Goal: Communication & Community: Answer question/provide support

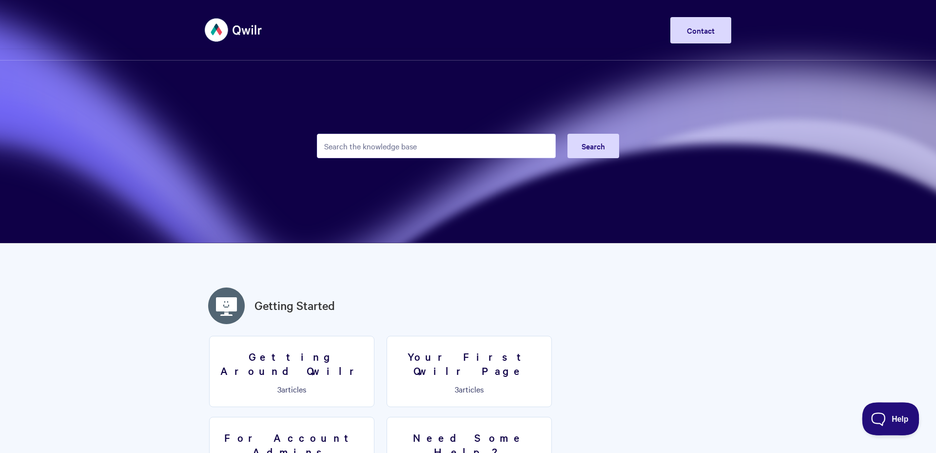
click at [903, 423] on button "Help" at bounding box center [887, 416] width 51 height 29
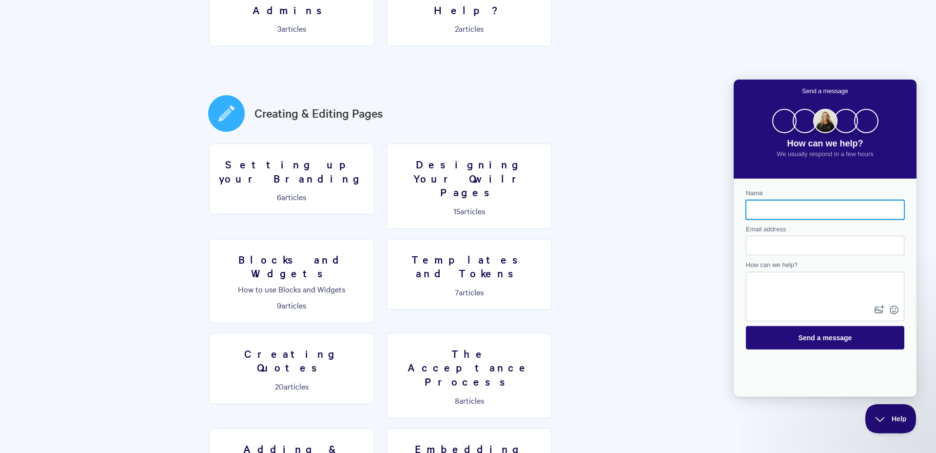
scroll to position [445, 0]
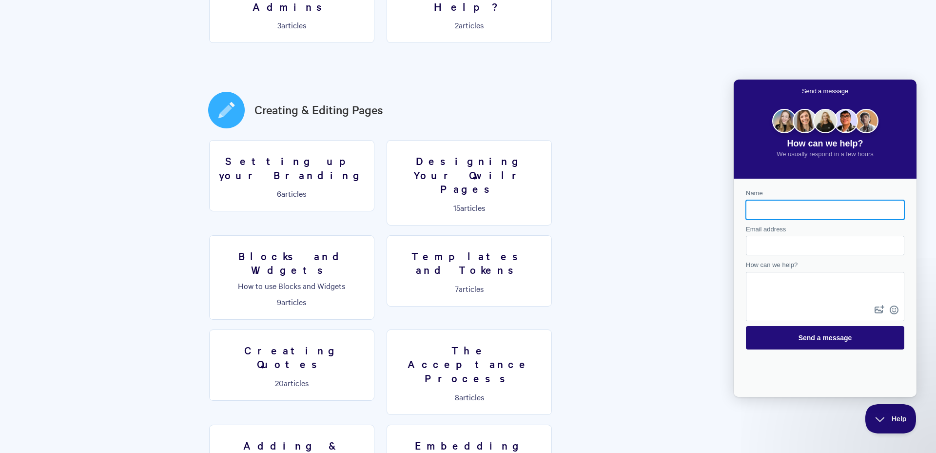
click at [781, 214] on input "Name" at bounding box center [825, 210] width 143 height 18
type input "SureshS"
click at [774, 239] on input "Email address" at bounding box center [825, 246] width 143 height 18
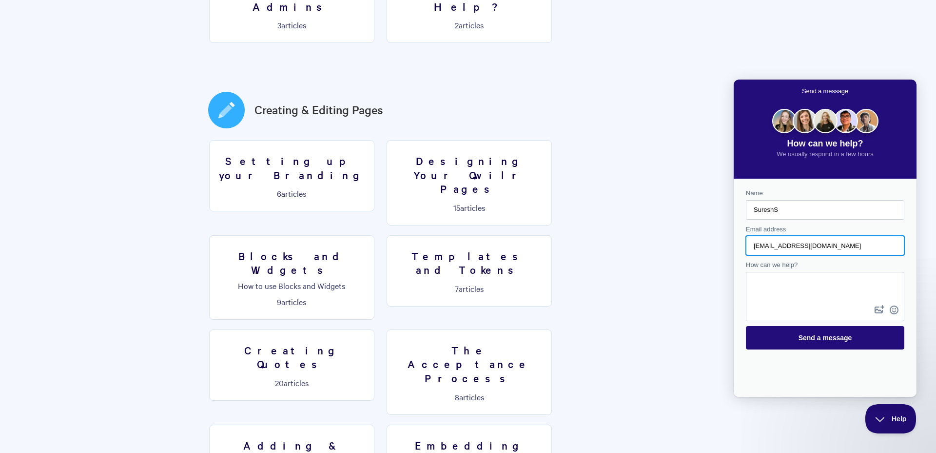
type input "[EMAIL_ADDRESS][DOMAIN_NAME]"
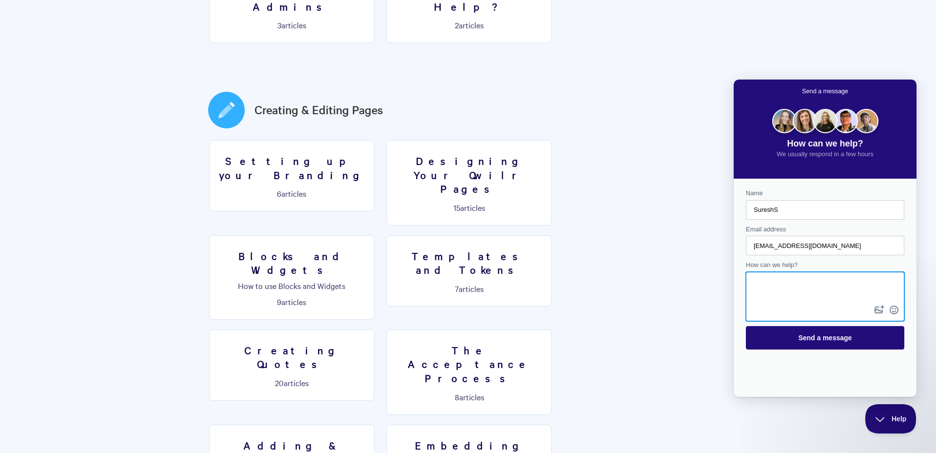
click at [788, 282] on textarea "How can we help?" at bounding box center [825, 288] width 157 height 30
click at [877, 307] on button "image-plus" at bounding box center [879, 310] width 15 height 16
type input "C:\fakepath\payload1.pdf"
click at [763, 308] on div "Files: 1" at bounding box center [765, 310] width 27 height 9
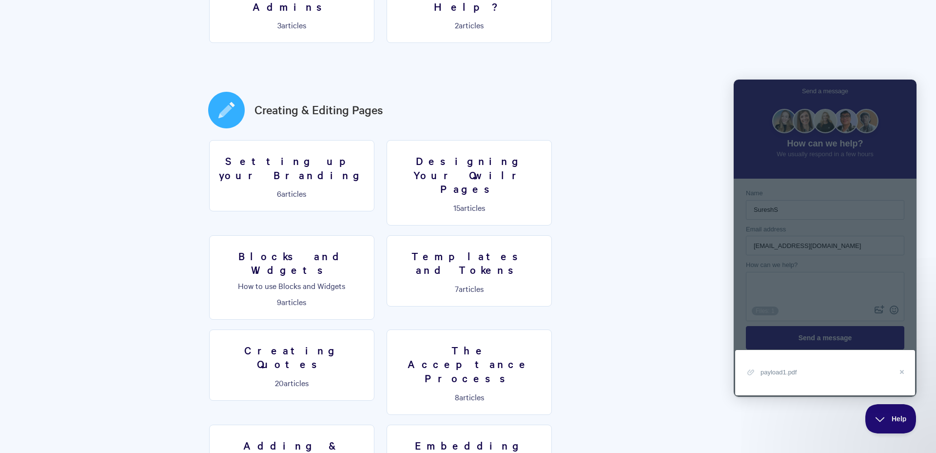
click at [776, 371] on span "payload1.pdf" at bounding box center [779, 371] width 36 height 7
drag, startPoint x: 902, startPoint y: 369, endPoint x: 893, endPoint y: 370, distance: 9.3
click at [902, 369] on button "cross-small" at bounding box center [902, 372] width 15 height 14
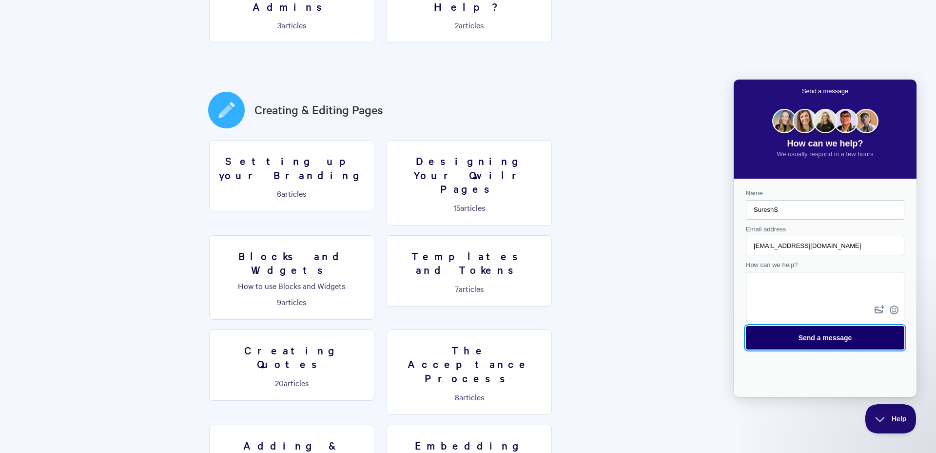
click at [821, 337] on span "Send a message" at bounding box center [826, 338] width 54 height 8
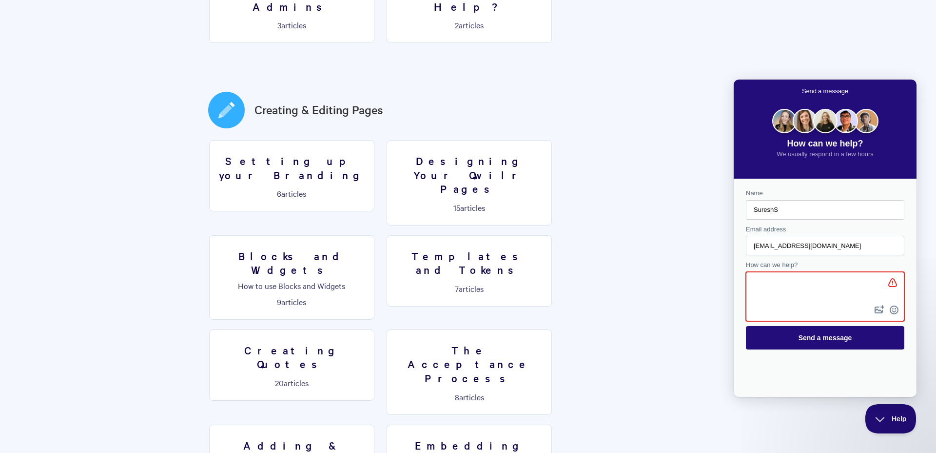
click at [794, 291] on textarea "How can we help?" at bounding box center [824, 288] width 155 height 30
type textarea "test"
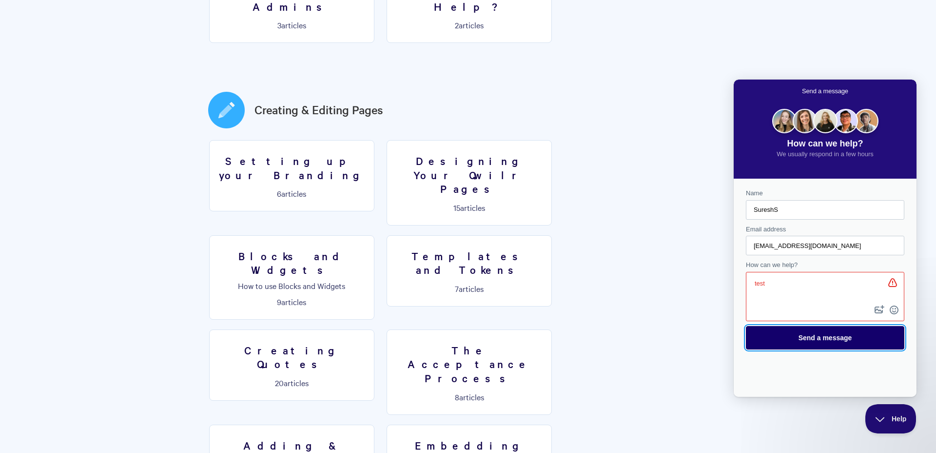
click at [824, 337] on span "Send a message" at bounding box center [826, 338] width 54 height 8
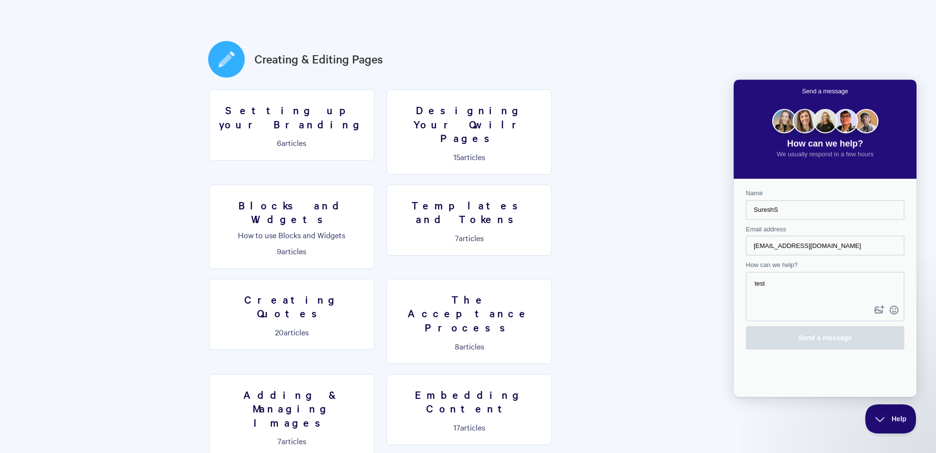
scroll to position [556, 0]
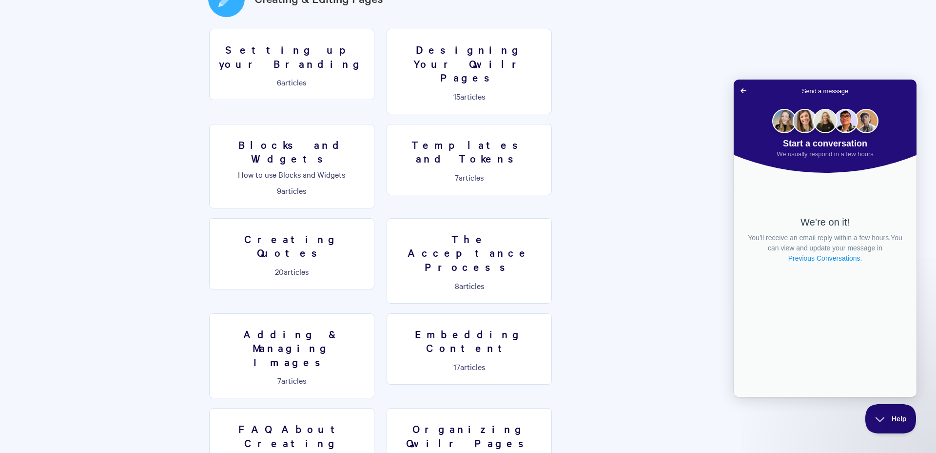
click at [823, 257] on link "Previous Conversations ." at bounding box center [826, 258] width 76 height 10
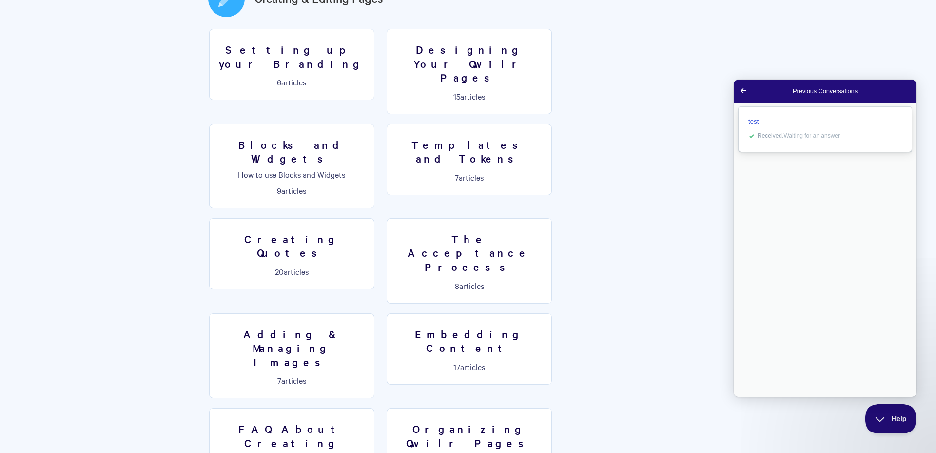
click at [751, 122] on span "test" at bounding box center [754, 121] width 11 height 7
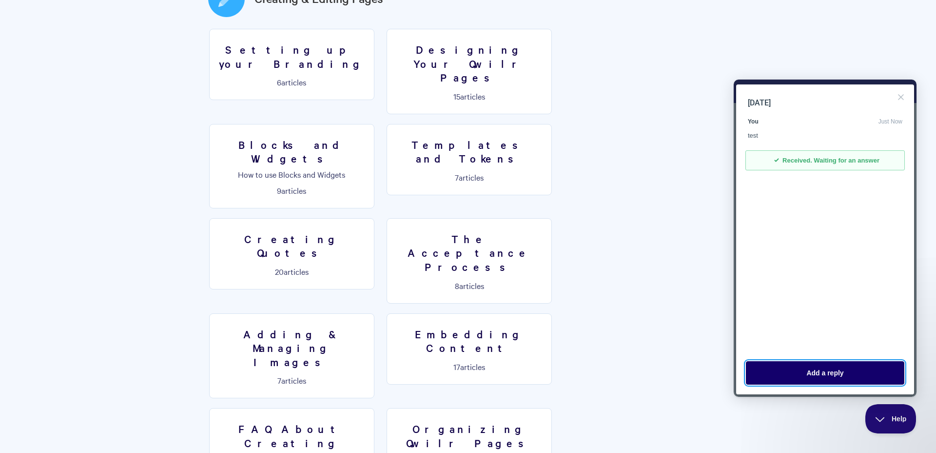
click at [805, 378] on button "Add a reply" at bounding box center [825, 372] width 158 height 23
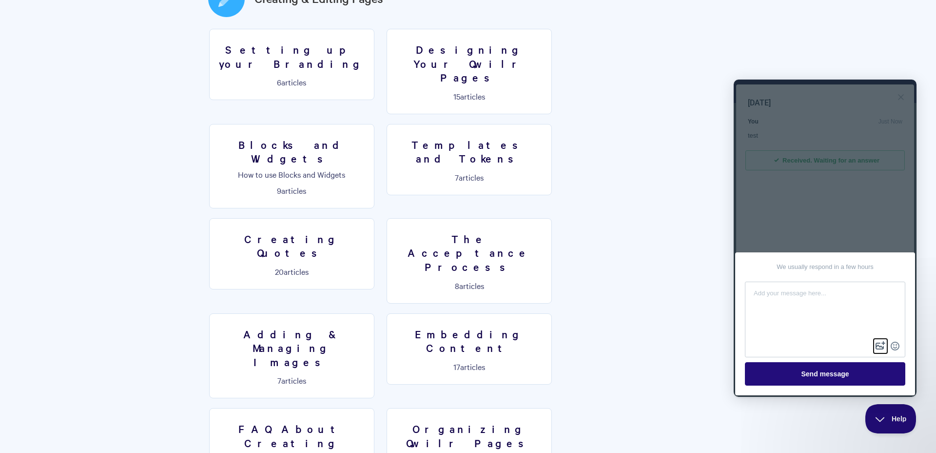
click at [882, 344] on button "image-plus" at bounding box center [880, 346] width 15 height 16
type input "C:\fakepath\foxit-reader-poc.pdf"
click at [881, 344] on button "image-plus" at bounding box center [880, 346] width 15 height 16
type input "C:\fakepath\payload1.pdf"
click at [802, 305] on textarea at bounding box center [825, 310] width 158 height 57
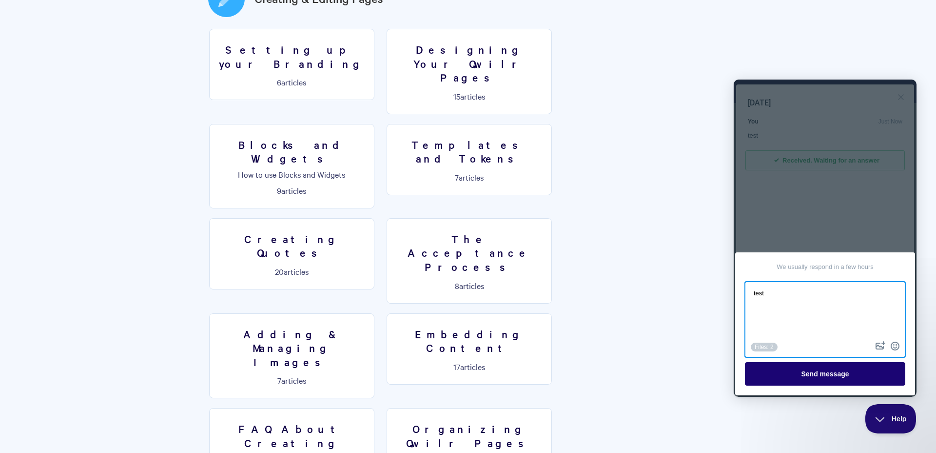
type textarea "test"
click at [829, 379] on button "Send message" at bounding box center [825, 373] width 160 height 23
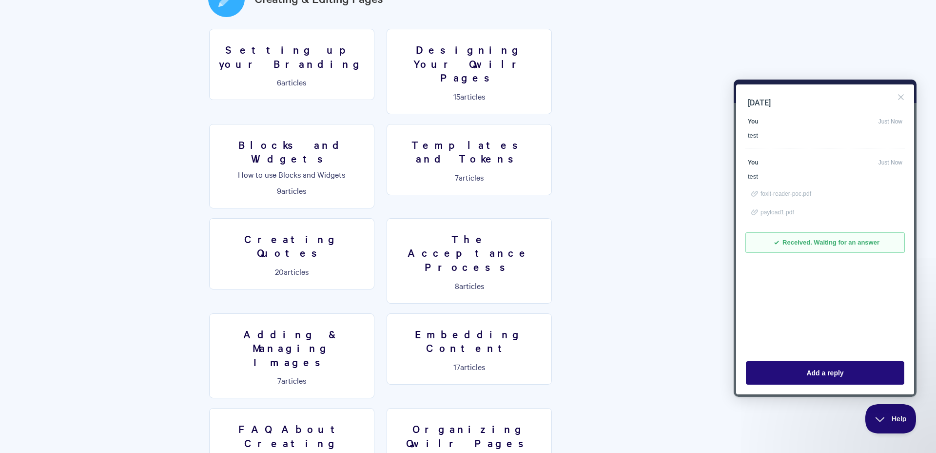
click at [778, 211] on span "payload1.pdf" at bounding box center [778, 212] width 34 height 7
click at [763, 214] on span "payload1.pdf" at bounding box center [778, 212] width 34 height 7
click at [768, 195] on span "foxit-reader-poc.pdf" at bounding box center [786, 193] width 51 height 7
click at [750, 131] on div "You Just Now test" at bounding box center [825, 126] width 155 height 28
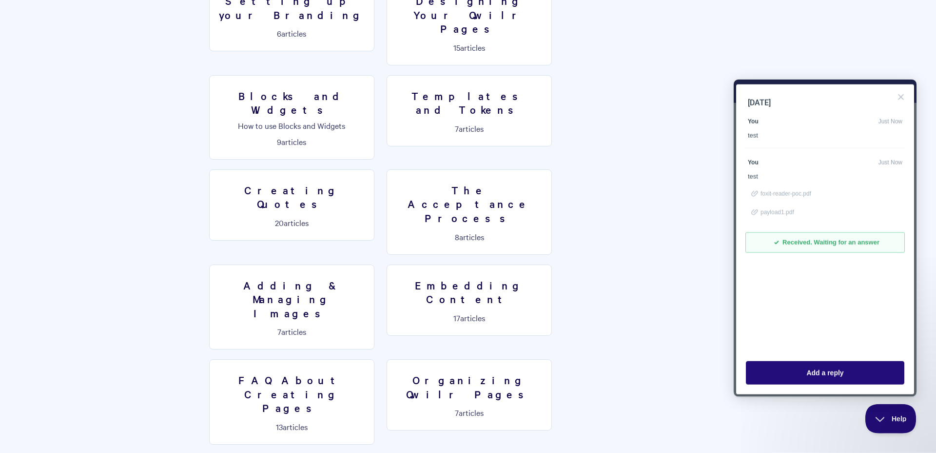
scroll to position [612, 0]
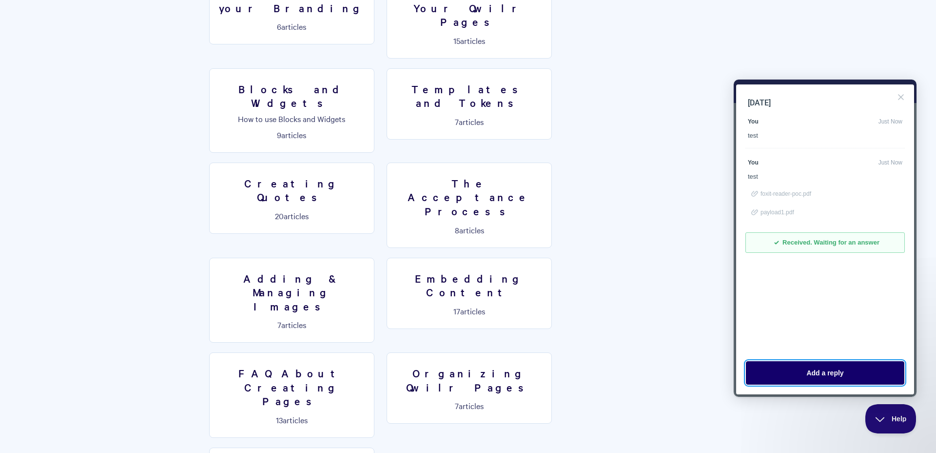
click at [818, 374] on button "Add a reply" at bounding box center [825, 372] width 158 height 23
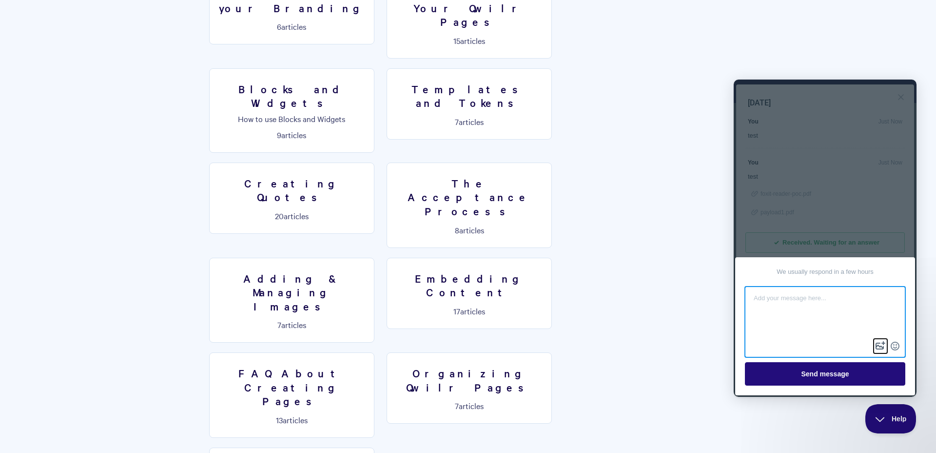
click at [877, 345] on button "image-plus" at bounding box center [880, 346] width 15 height 16
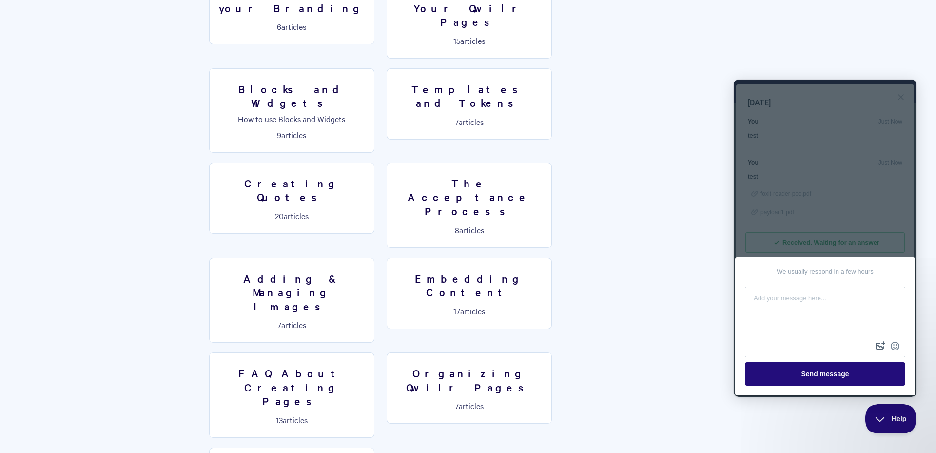
type input "C:\fakepath\poc.pdf"
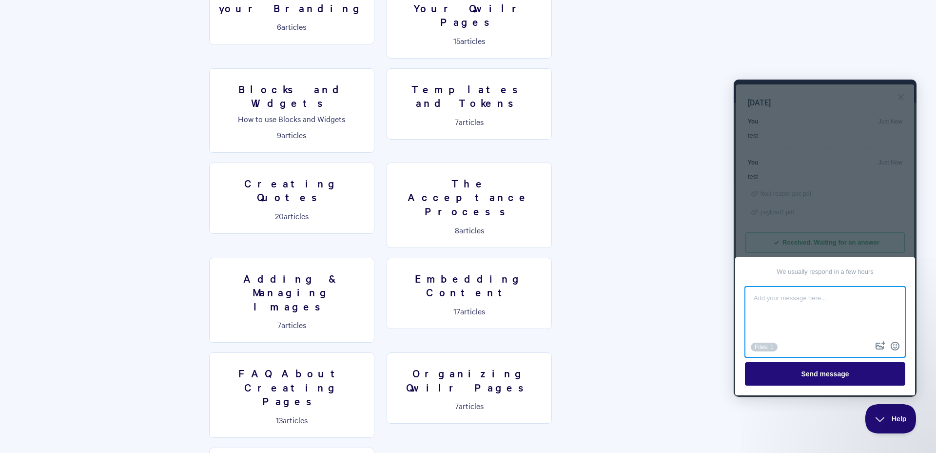
click at [772, 297] on textarea at bounding box center [825, 313] width 158 height 52
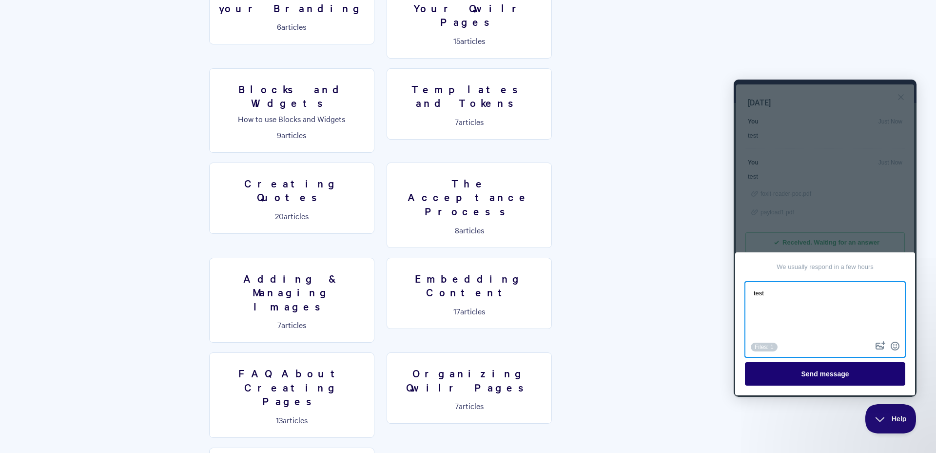
type textarea "test"
click at [819, 375] on button "Send message" at bounding box center [825, 373] width 160 height 23
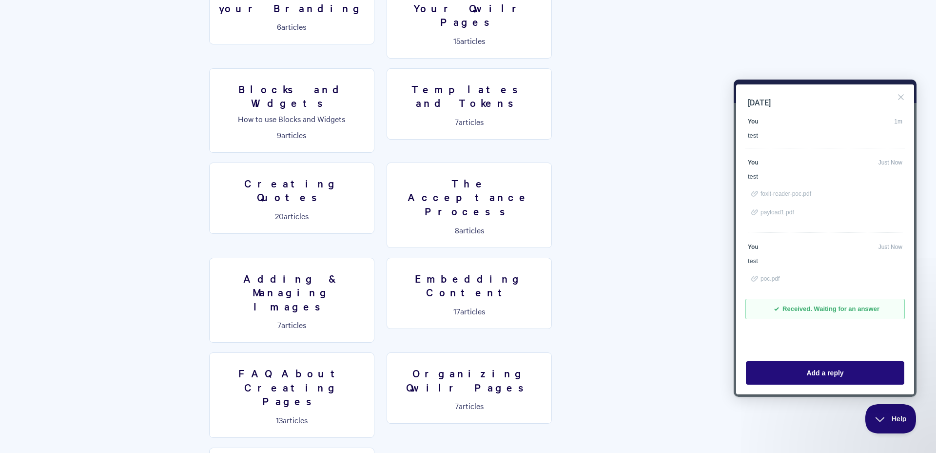
click at [768, 277] on span "poc.pdf" at bounding box center [770, 278] width 19 height 7
